Goal: Task Accomplishment & Management: Use online tool/utility

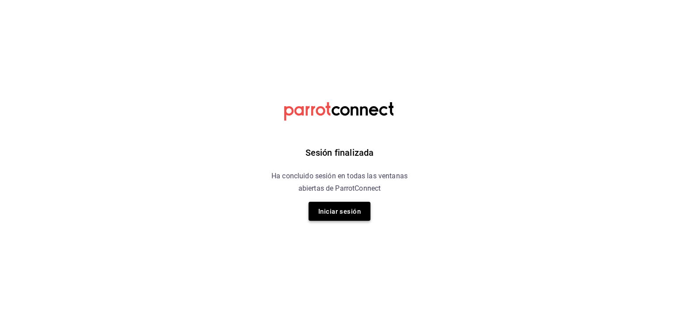
click at [333, 207] on font "Iniciar sesión" at bounding box center [339, 211] width 42 height 8
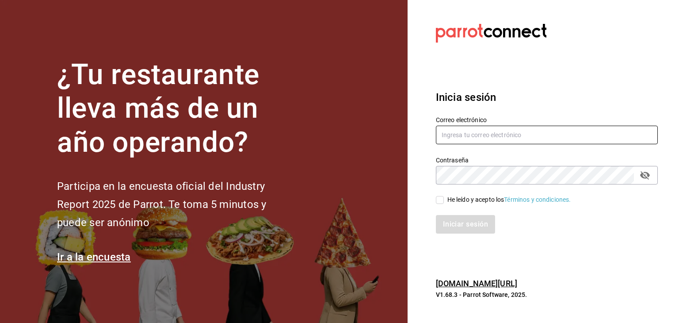
type input "BOTICA@GRUPOCOSTENO.COM"
click at [420, 199] on input "He leído y acepto los Términos y condiciones." at bounding box center [440, 200] width 8 height 8
checkbox input "true"
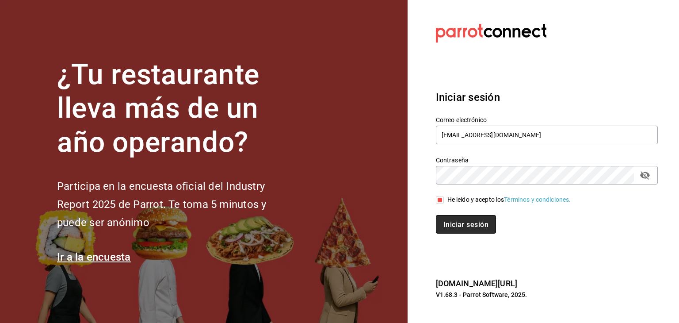
click at [420, 229] on font "Iniciar sesión" at bounding box center [466, 224] width 45 height 8
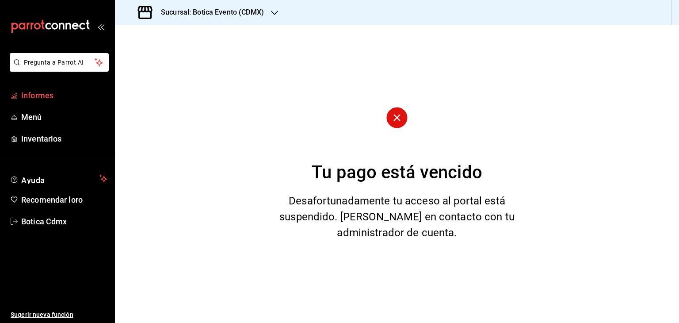
click at [32, 94] on font "Informes" at bounding box center [37, 95] width 32 height 9
click at [36, 111] on span "Menú" at bounding box center [64, 117] width 86 height 12
click at [36, 96] on font "Informes" at bounding box center [37, 95] width 32 height 9
click at [57, 27] on icon "carpetas de buzón" at bounding box center [54, 26] width 7 height 7
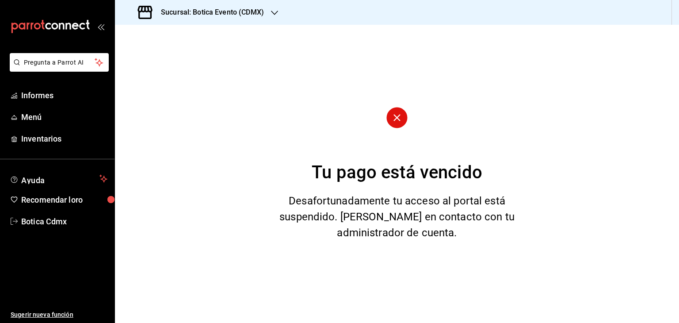
click at [274, 14] on icon "button" at bounding box center [274, 13] width 7 height 4
click at [152, 55] on font "Botica (CDMX)" at bounding box center [143, 57] width 42 height 7
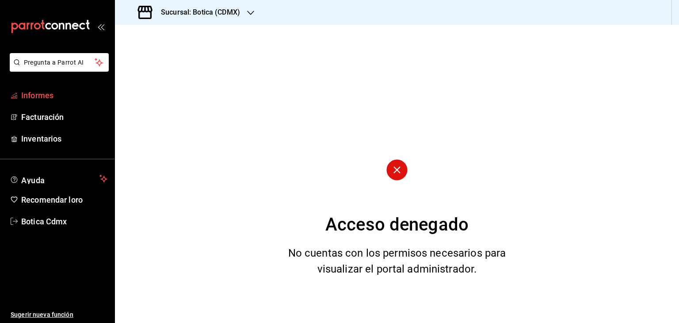
click at [50, 94] on font "Informes" at bounding box center [37, 95] width 32 height 9
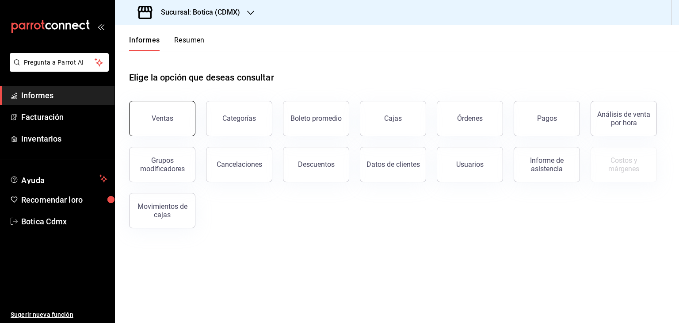
click at [161, 122] on font "Ventas" at bounding box center [163, 118] width 22 height 8
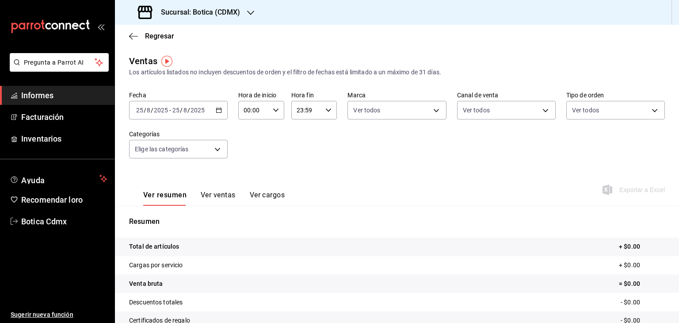
click at [147, 110] on input "8" at bounding box center [148, 110] width 4 height 7
click at [236, 123] on div "Fecha [DATE] [DATE] - [DATE] [DATE] Hora de inicio 00:00 Hora de inicio Hora fi…" at bounding box center [397, 130] width 536 height 78
click at [219, 110] on icon "button" at bounding box center [219, 110] width 6 height 6
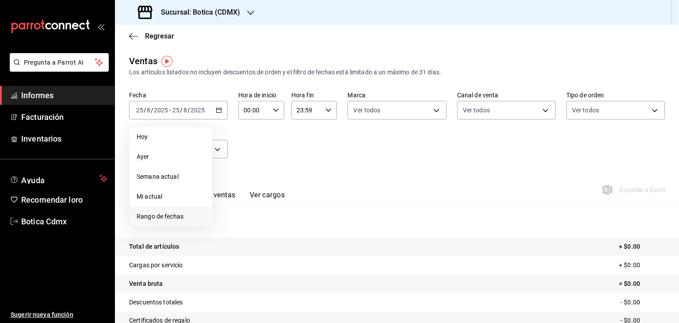
click at [162, 214] on font "Rango de fechas" at bounding box center [160, 216] width 47 height 7
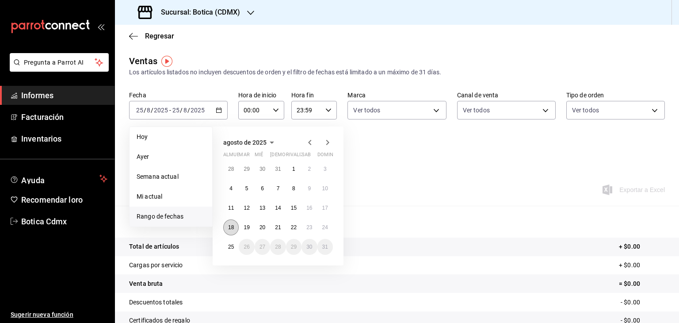
click at [232, 224] on font "18" at bounding box center [231, 227] width 6 height 6
click at [231, 244] on font "25" at bounding box center [231, 247] width 6 height 6
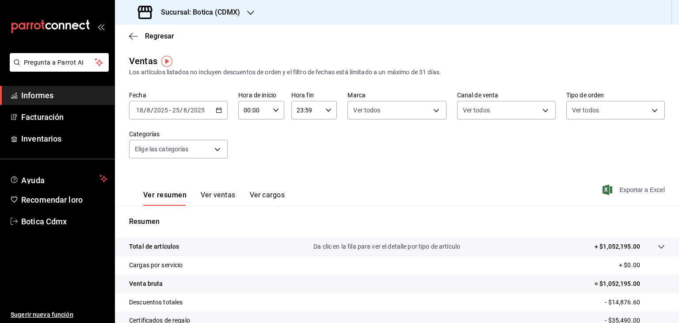
click at [626, 192] on font "Exportar a Excel" at bounding box center [643, 189] width 46 height 7
